Goal: Transaction & Acquisition: Purchase product/service

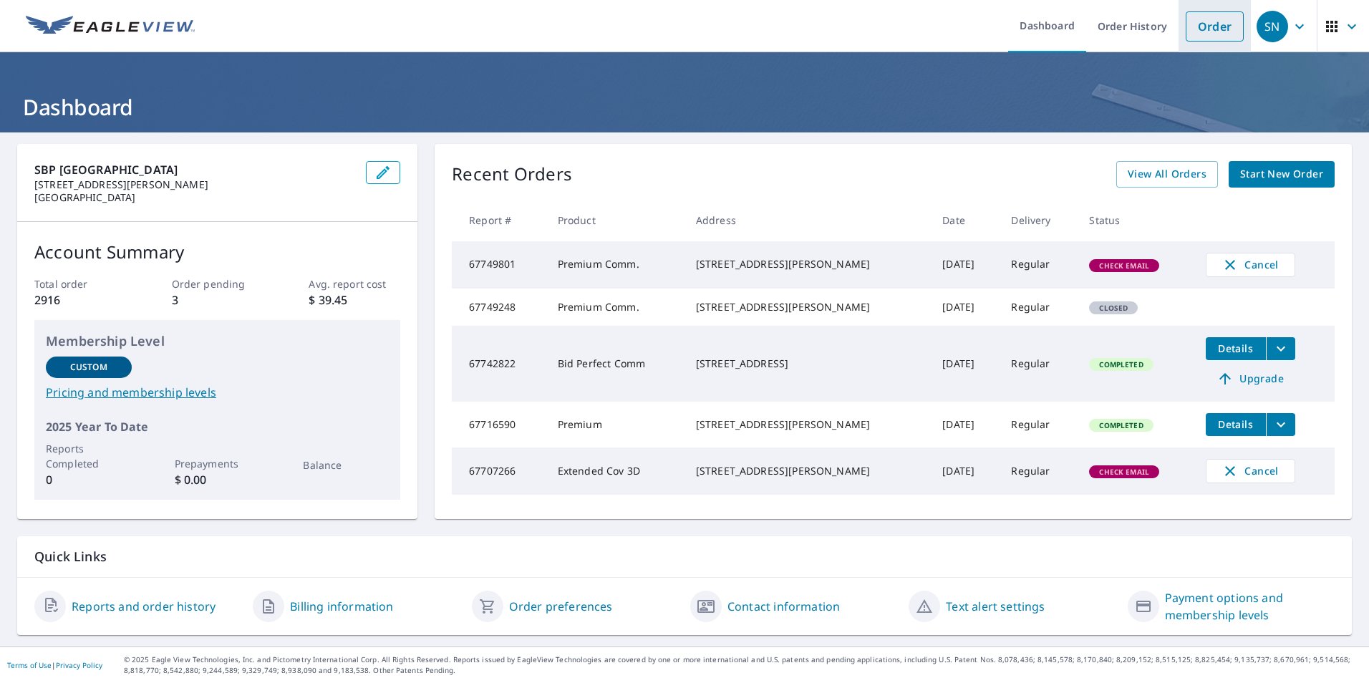
click at [1208, 19] on link "Order" at bounding box center [1214, 26] width 58 height 30
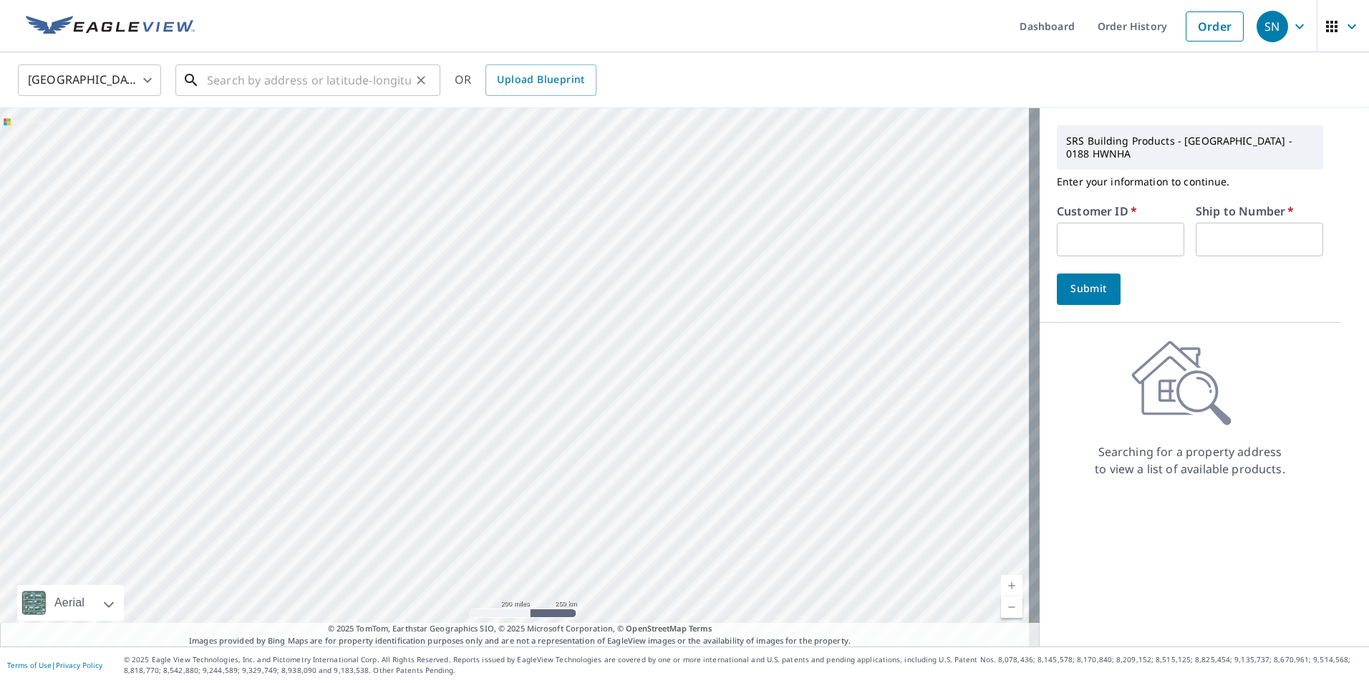
click at [311, 79] on input "text" at bounding box center [309, 80] width 204 height 40
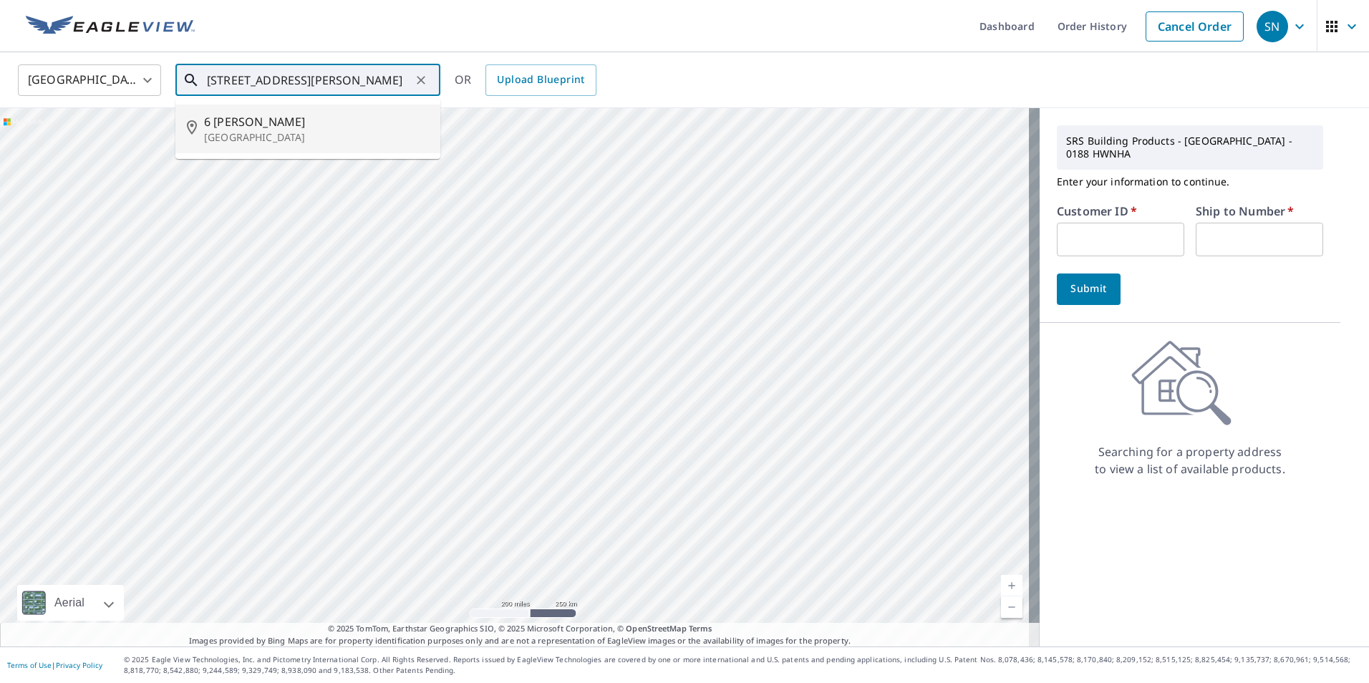
click at [228, 132] on p "[GEOGRAPHIC_DATA]" at bounding box center [316, 137] width 225 height 14
type input "[STREET_ADDRESS][PERSON_NAME]"
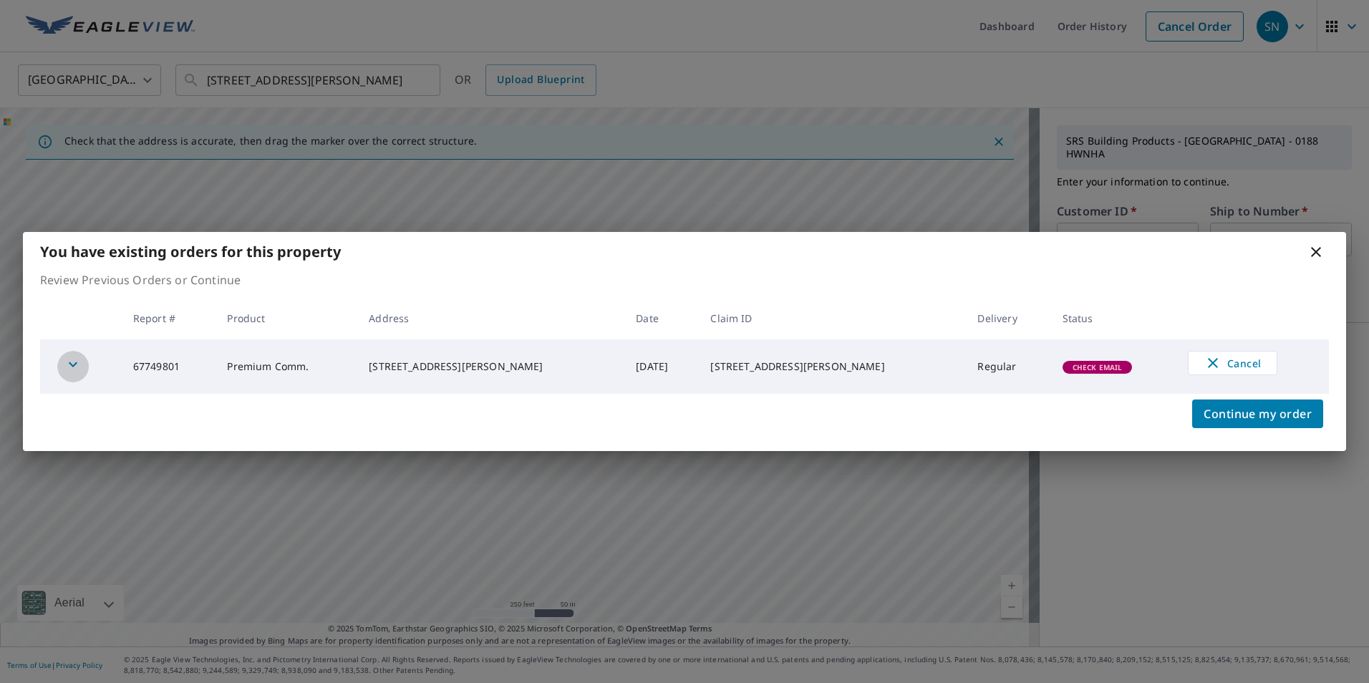
click at [70, 364] on icon "button" at bounding box center [73, 364] width 9 height 5
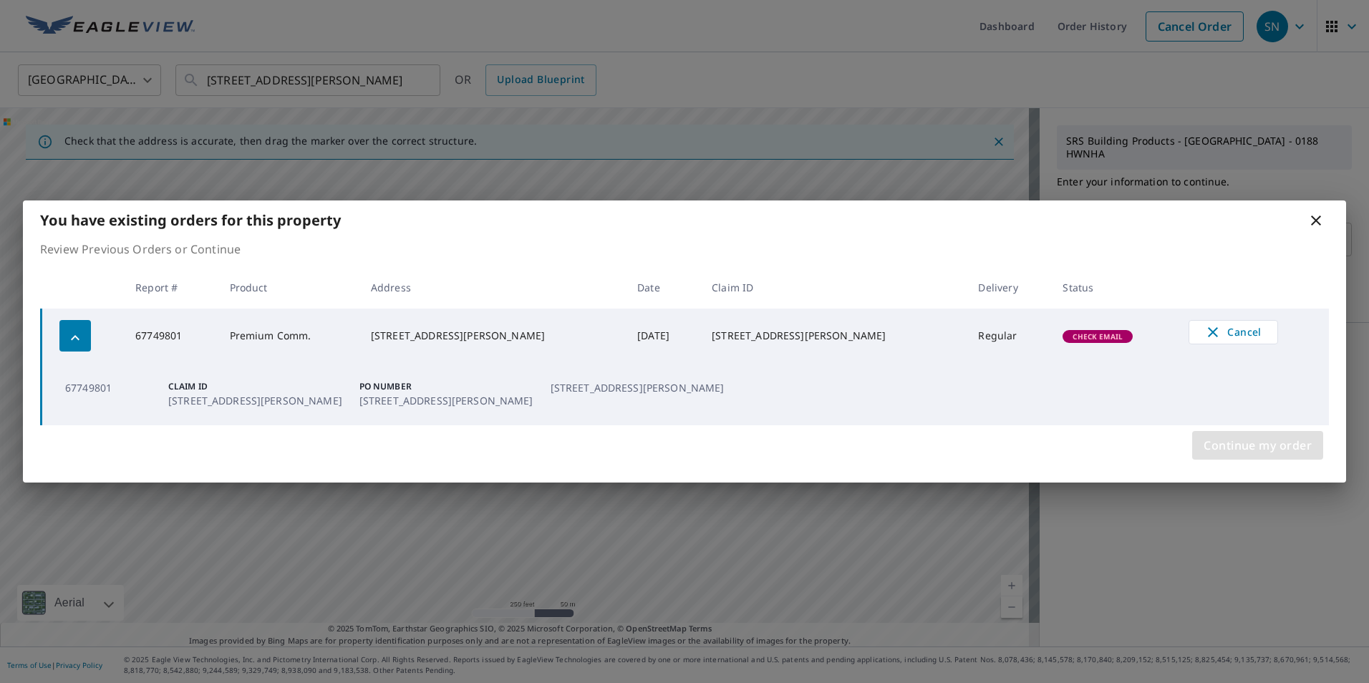
click at [1268, 446] on span "Continue my order" at bounding box center [1257, 445] width 108 height 20
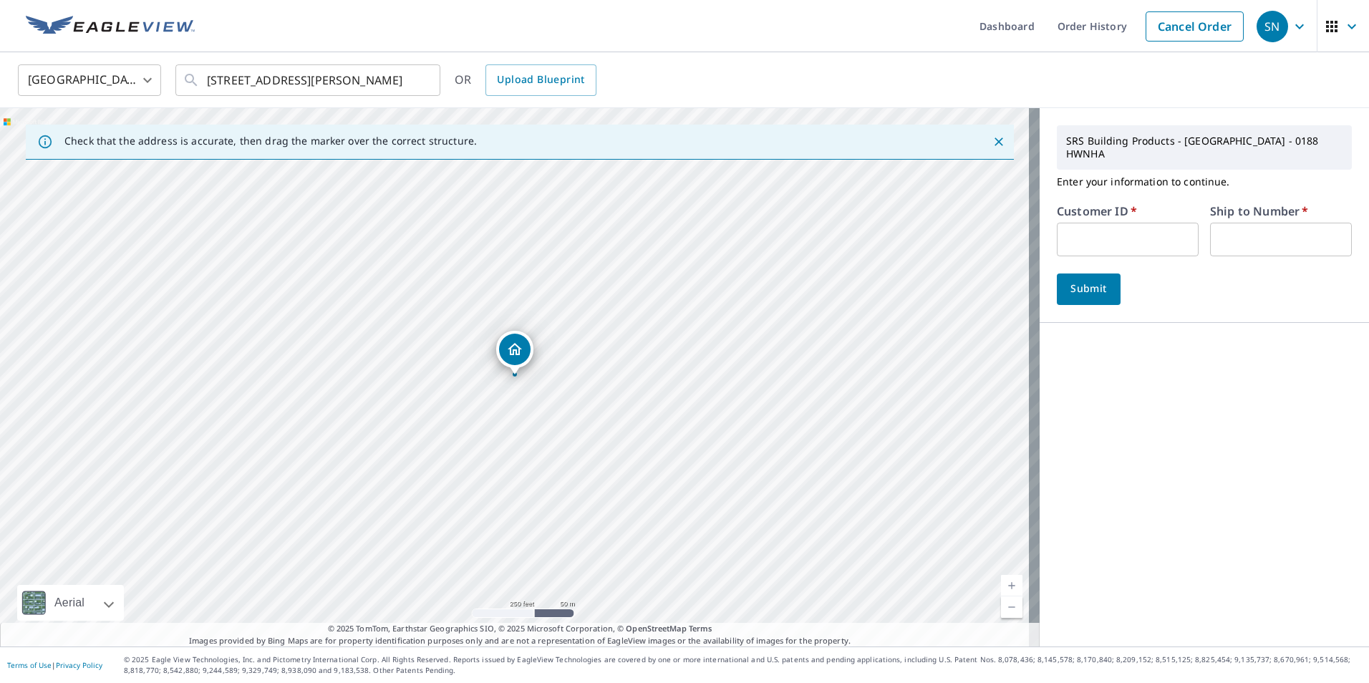
click at [1113, 223] on input "text" at bounding box center [1128, 240] width 142 height 34
type input "nan10147"
type input "1"
click at [490, 332] on div "[STREET_ADDRESS][PERSON_NAME]" at bounding box center [519, 377] width 1039 height 538
drag, startPoint x: 513, startPoint y: 351, endPoint x: 490, endPoint y: 309, distance: 49.0
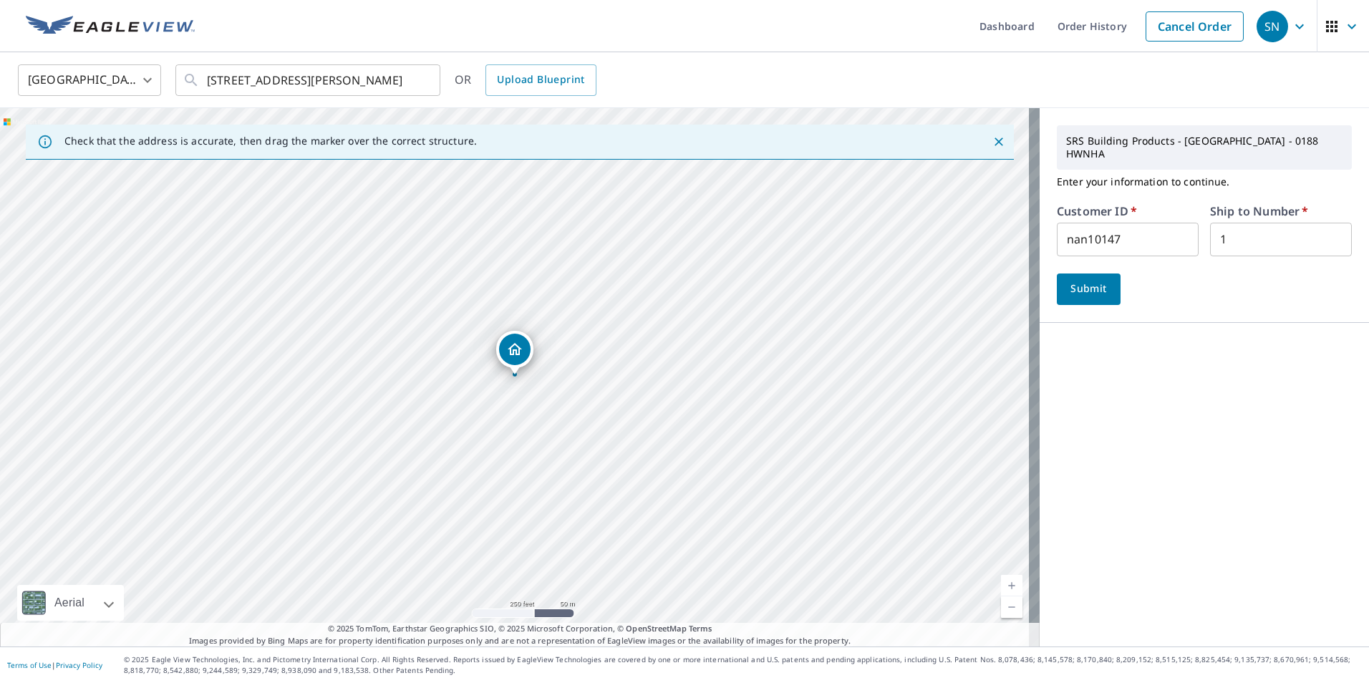
click at [1089, 280] on span "Submit" at bounding box center [1088, 289] width 41 height 18
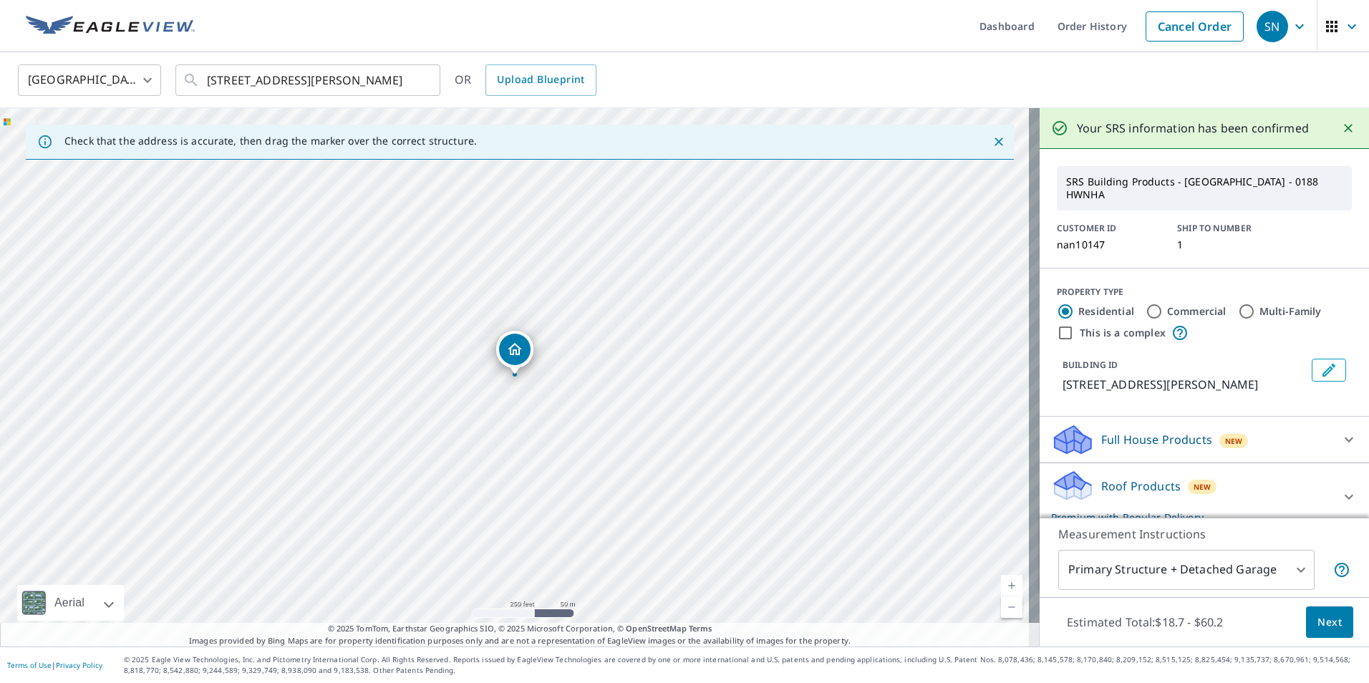
click at [1145, 303] on input "Commercial" at bounding box center [1153, 311] width 17 height 17
radio input "true"
type input "4"
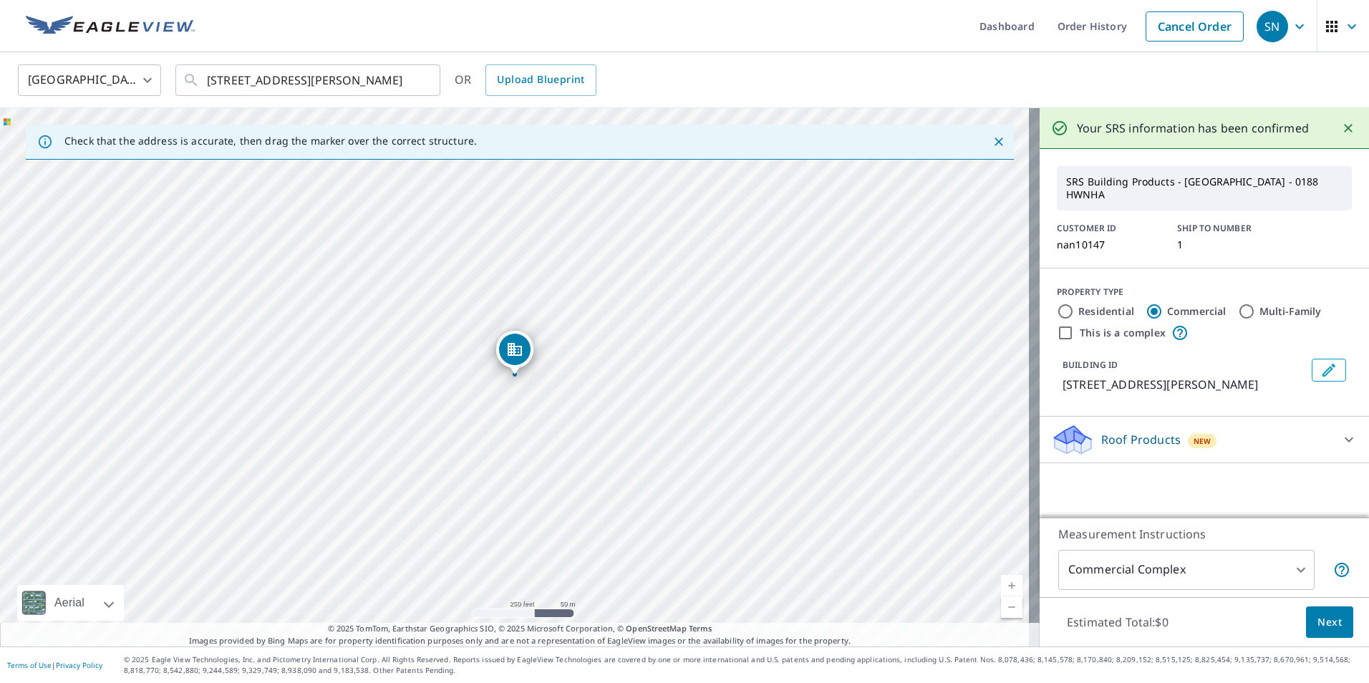
click at [1058, 324] on input "This is a complex" at bounding box center [1065, 332] width 17 height 17
checkbox input "true"
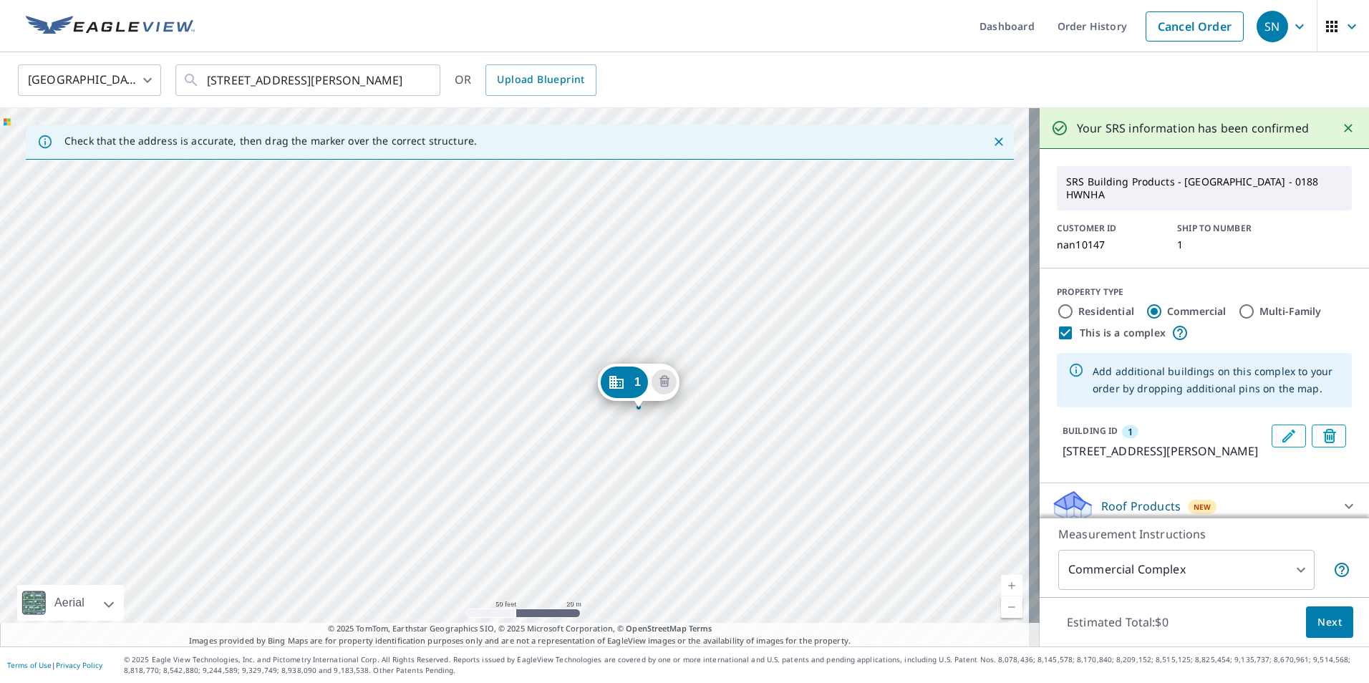
drag, startPoint x: 510, startPoint y: 333, endPoint x: 880, endPoint y: 588, distance: 449.9
click at [880, 588] on div "1 [STREET_ADDRESS][PERSON_NAME]" at bounding box center [519, 377] width 1039 height 538
click at [1344, 497] on icon at bounding box center [1348, 505] width 17 height 17
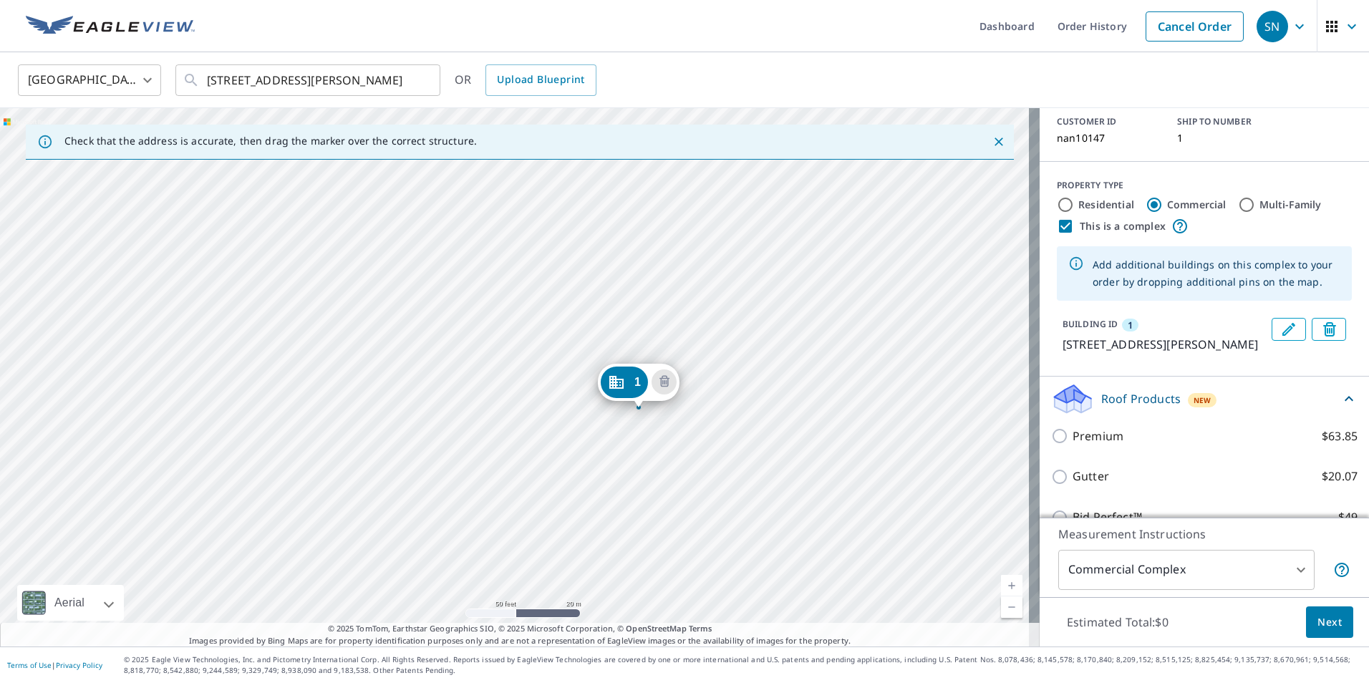
scroll to position [120, 0]
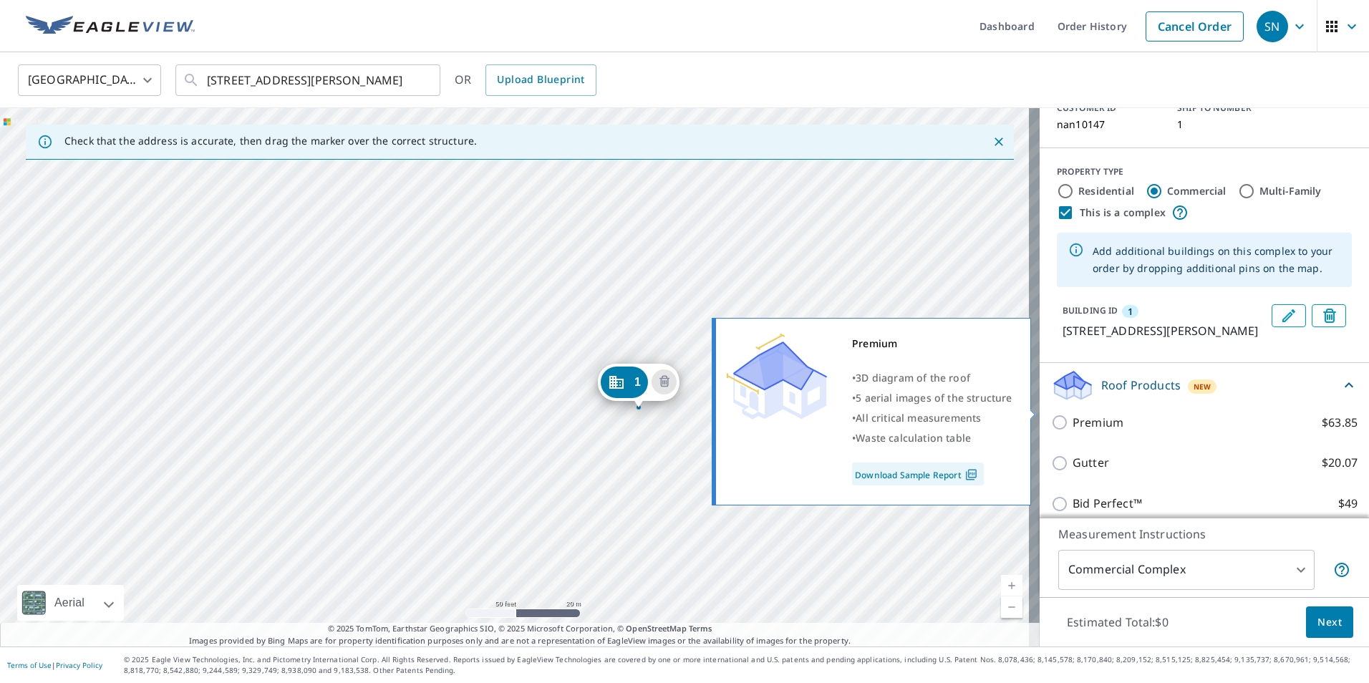
click at [1051, 414] on input "Premium $63.85" at bounding box center [1061, 422] width 21 height 17
checkbox input "true"
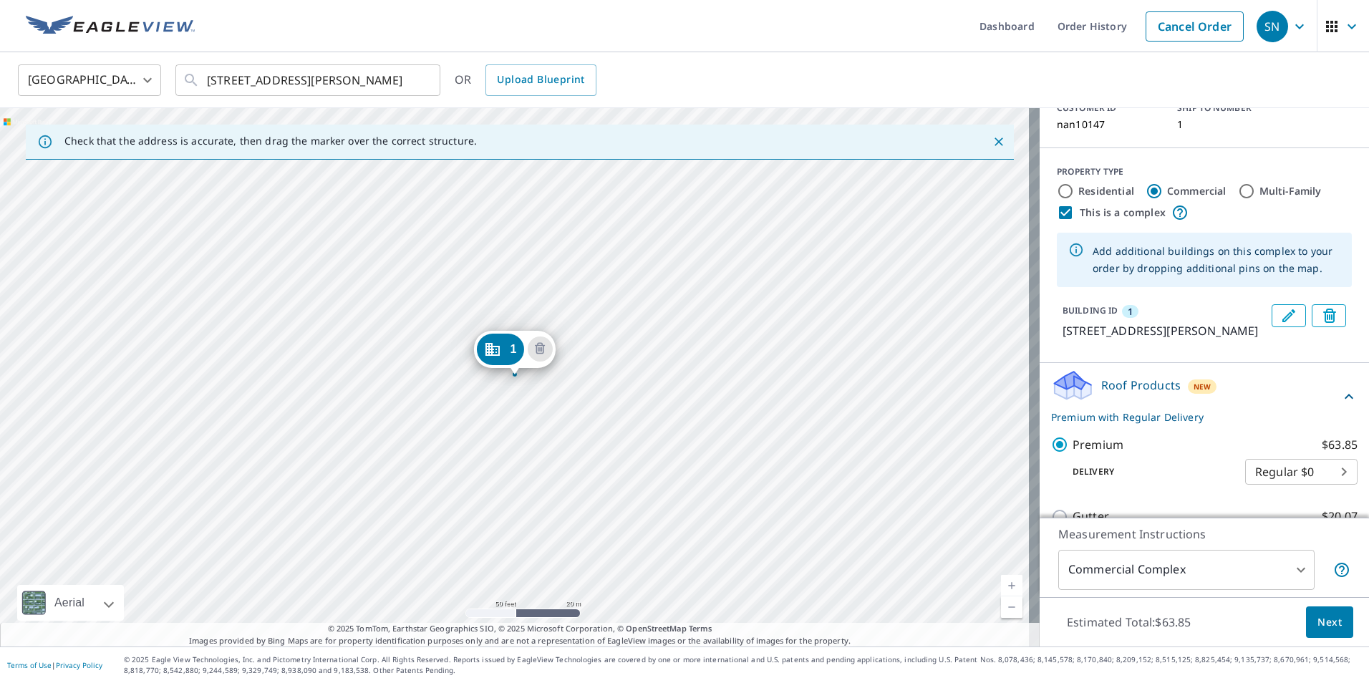
scroll to position [174, 0]
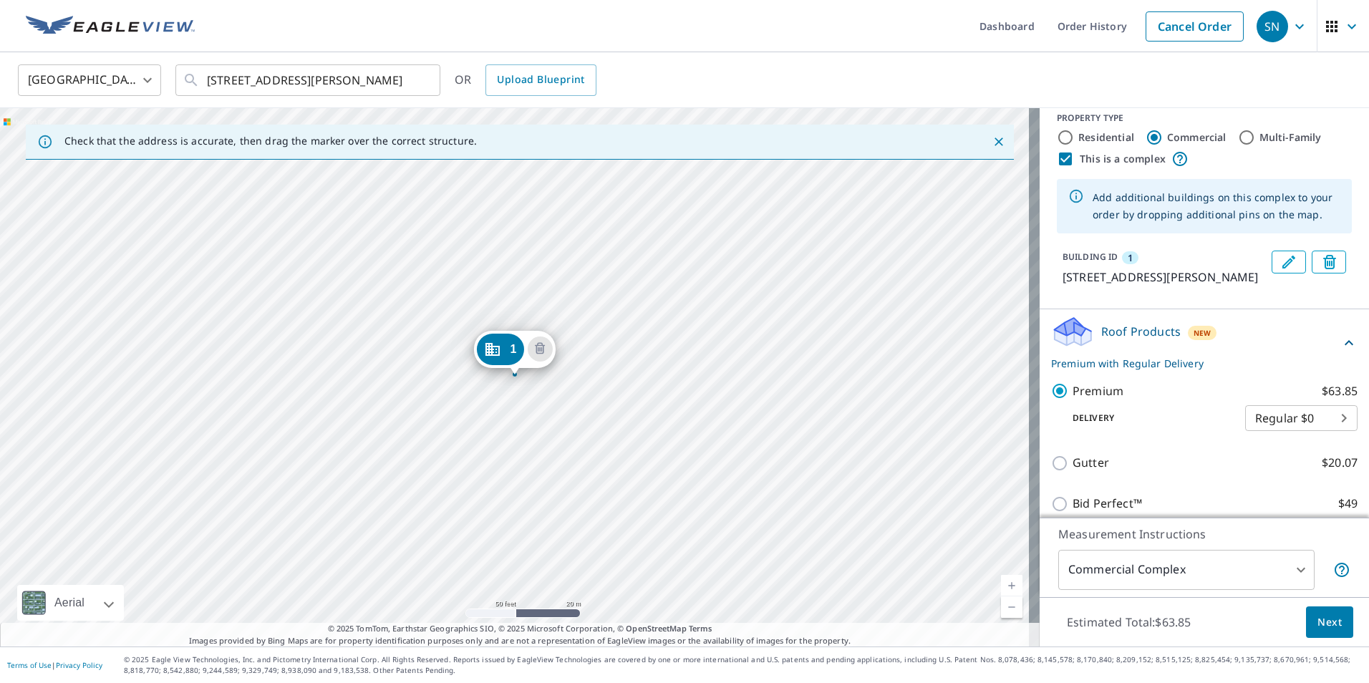
click at [1322, 626] on span "Next" at bounding box center [1329, 622] width 24 height 18
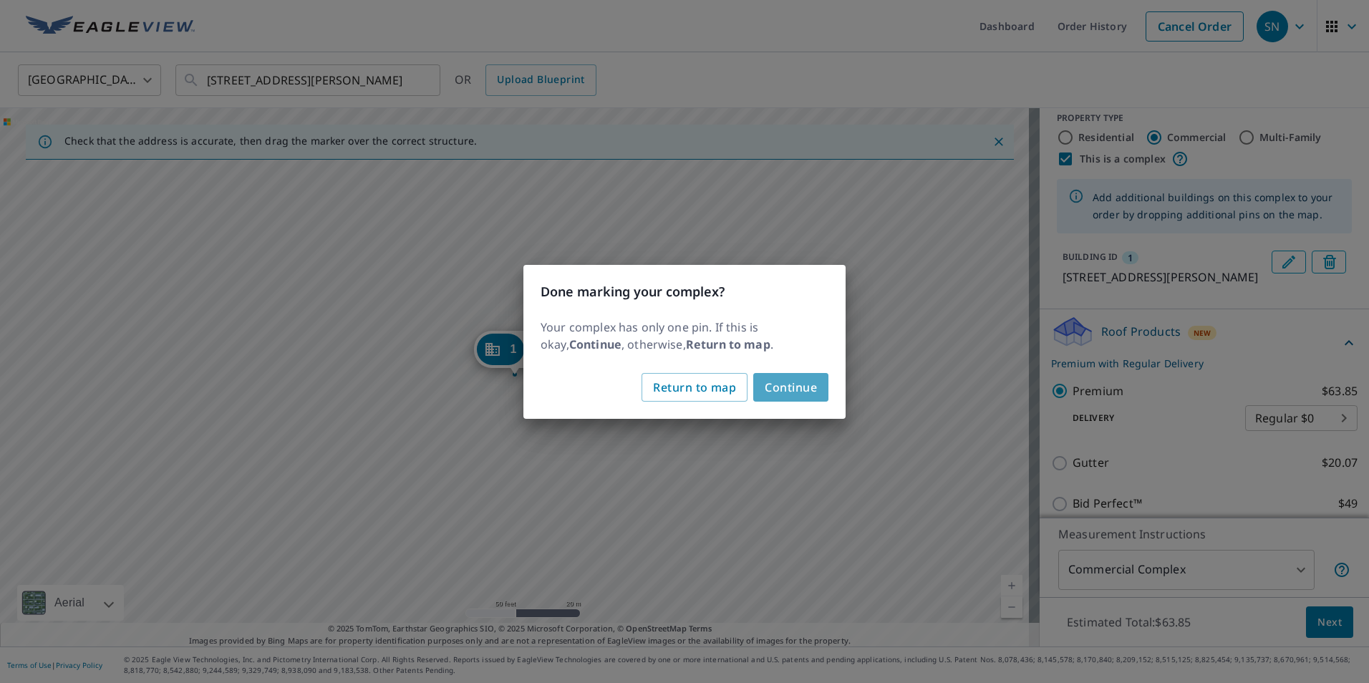
click at [792, 394] on span "Continue" at bounding box center [791, 387] width 52 height 20
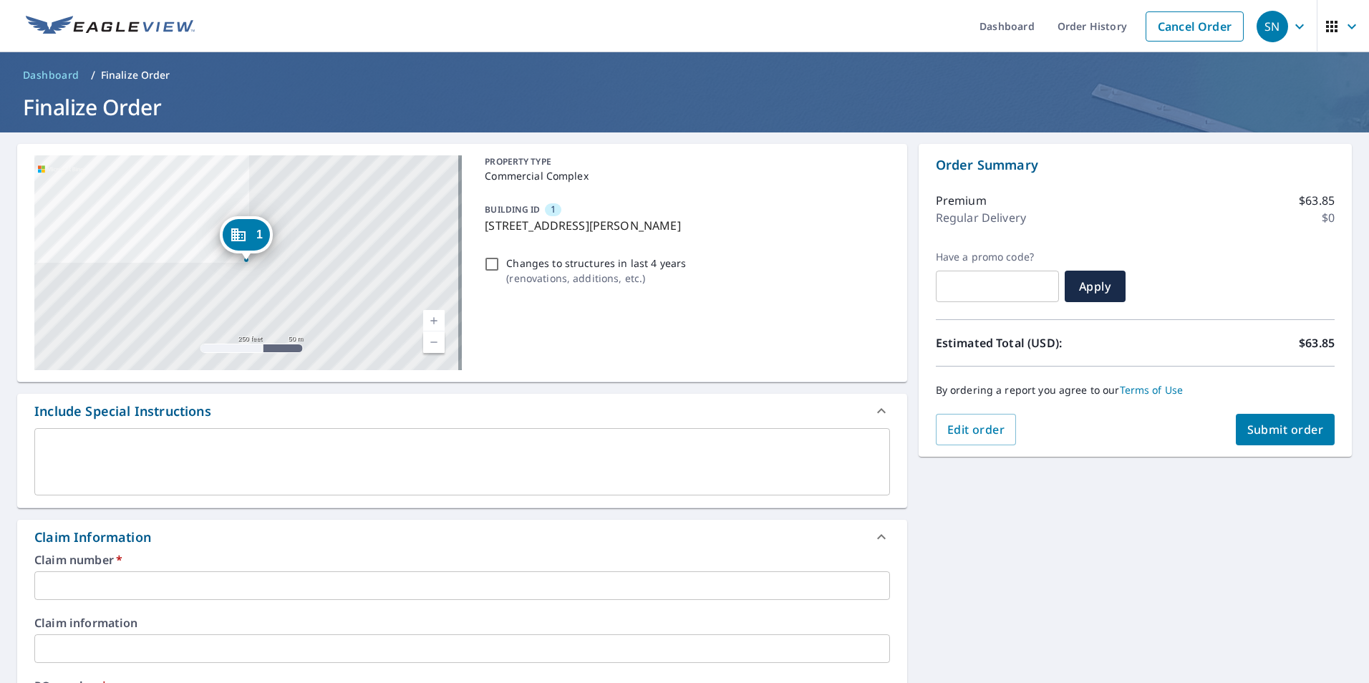
drag, startPoint x: 482, startPoint y: 228, endPoint x: 669, endPoint y: 236, distance: 186.3
click at [669, 236] on div "BUILDING ID 1 [STREET_ADDRESS][PERSON_NAME]" at bounding box center [684, 217] width 410 height 45
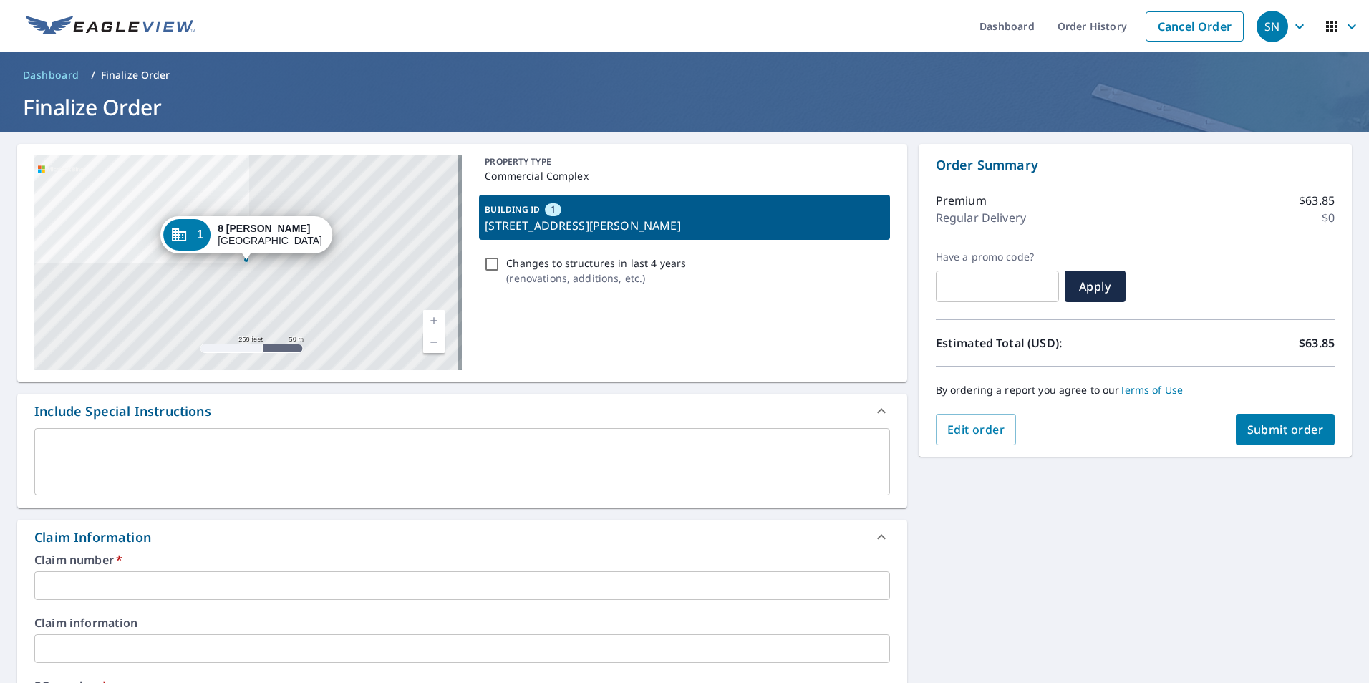
drag, startPoint x: 669, startPoint y: 236, endPoint x: 749, endPoint y: 253, distance: 82.0
click at [749, 253] on div "Changes to structures in last 4 years ( renovations, additions, etc. )" at bounding box center [684, 270] width 410 height 39
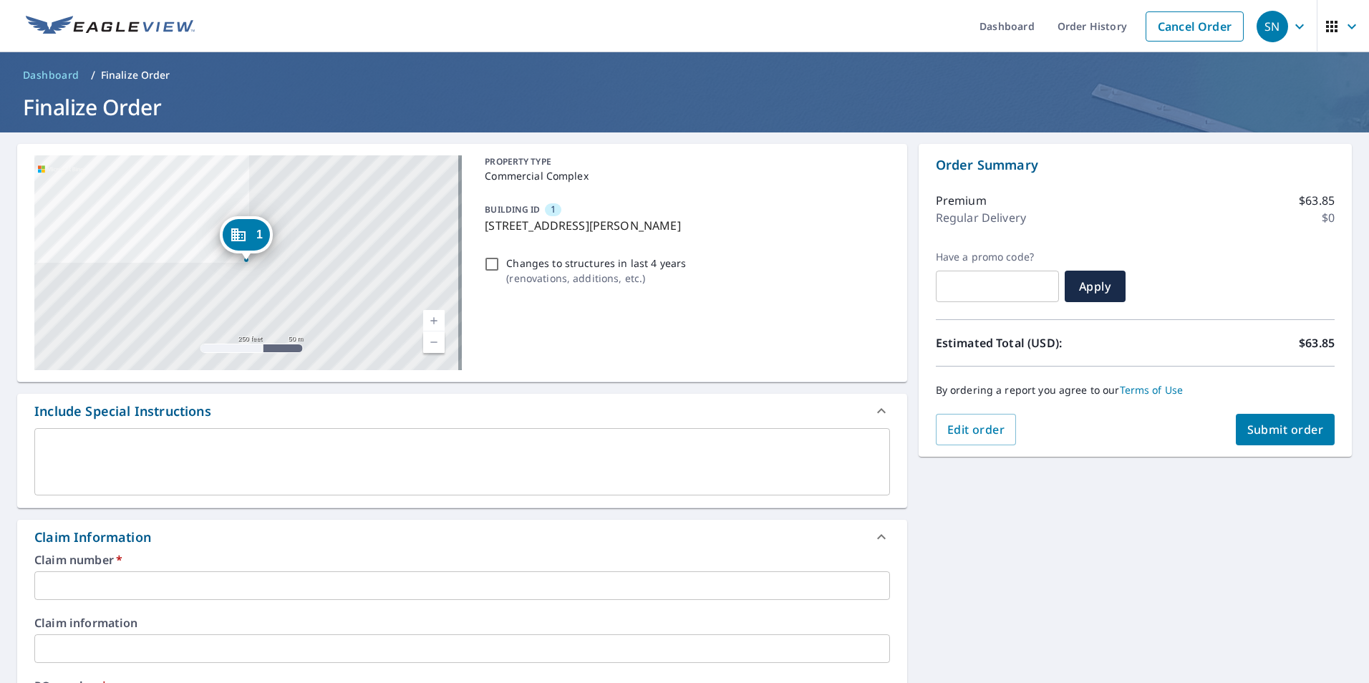
drag, startPoint x: 662, startPoint y: 223, endPoint x: 482, endPoint y: 229, distance: 179.8
click at [485, 229] on p "[STREET_ADDRESS][PERSON_NAME]" at bounding box center [684, 225] width 399 height 17
checkbox input "true"
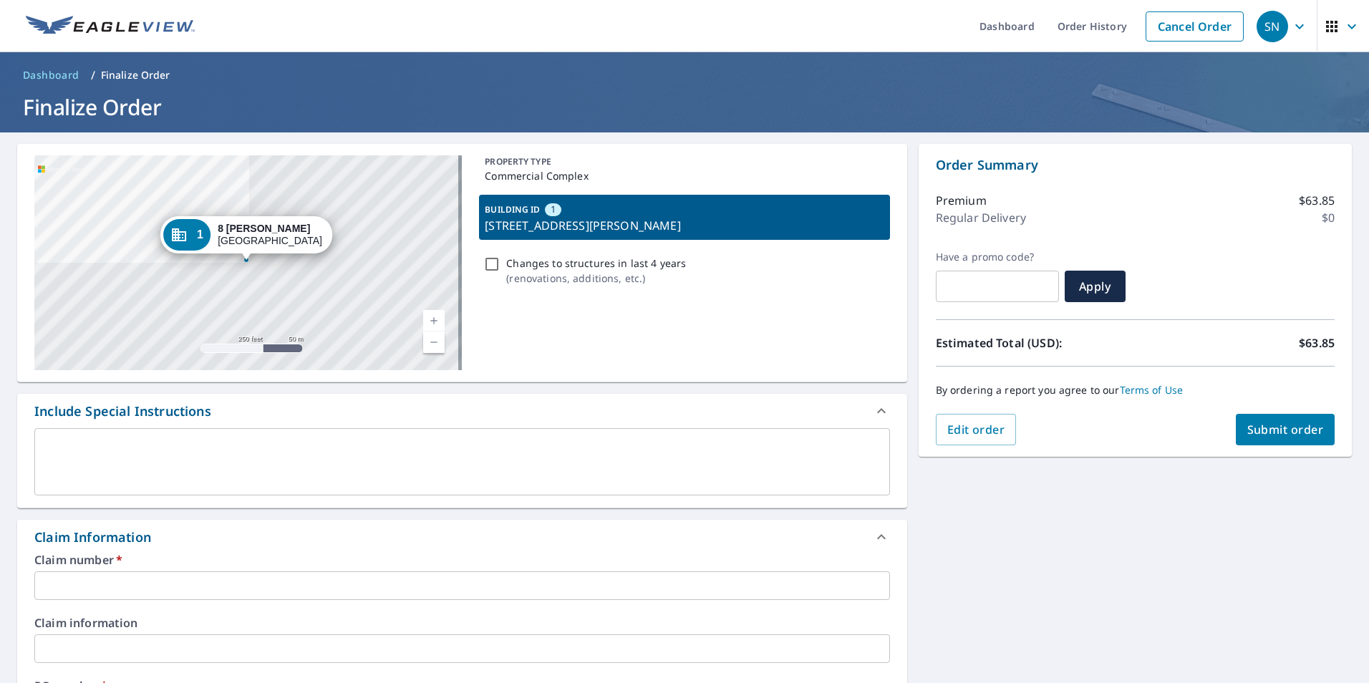
copy p "[STREET_ADDRESS][PERSON_NAME]"
click at [156, 581] on input "text" at bounding box center [461, 585] width 855 height 29
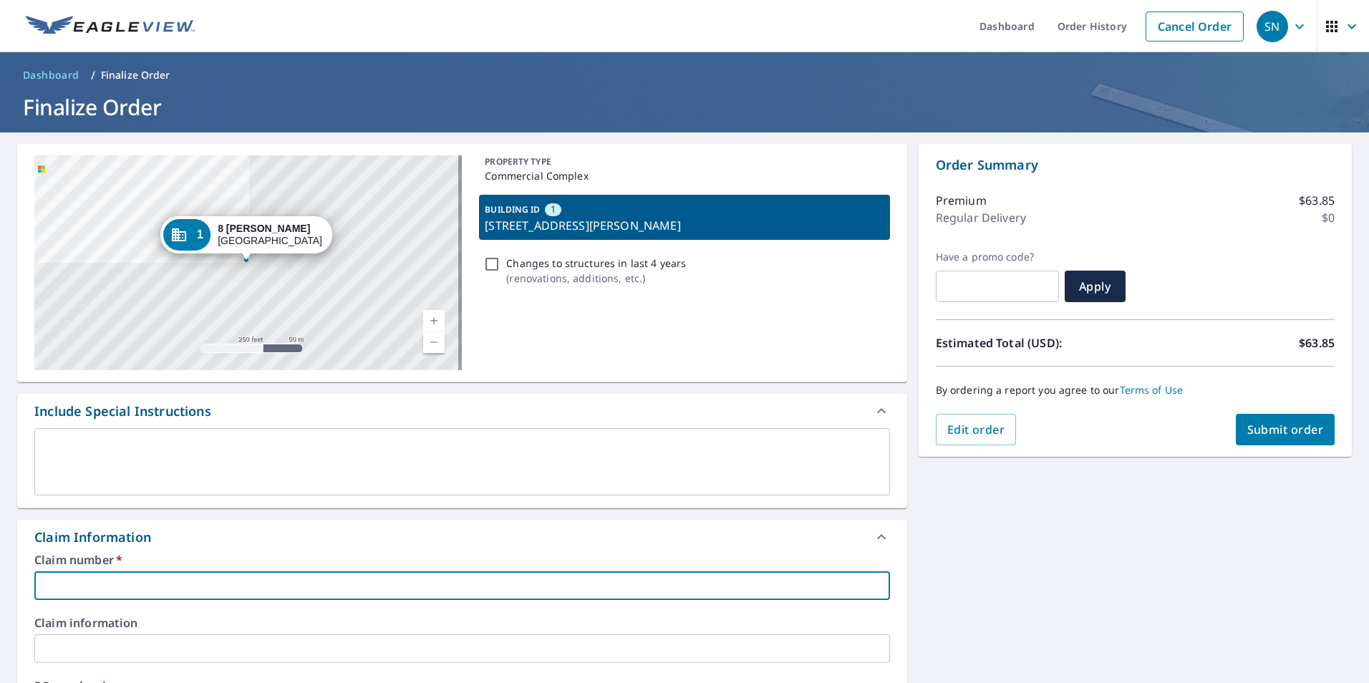
paste input "[STREET_ADDRESS][PERSON_NAME]"
type input "[STREET_ADDRESS][PERSON_NAME]"
checkbox input "true"
click at [189, 586] on input "[STREET_ADDRESS][PERSON_NAME]" at bounding box center [461, 585] width 855 height 29
type input "[STREET_ADDRESS][PERSON_NAME]"
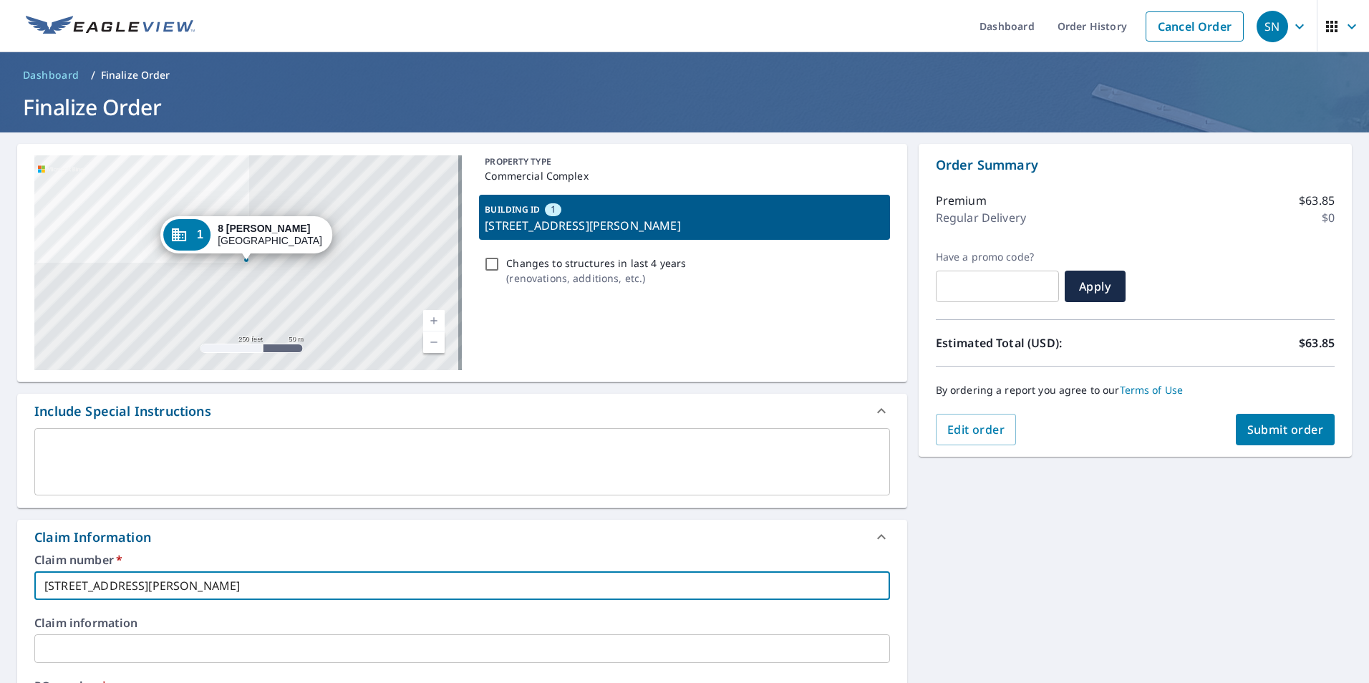
checkbox input "true"
type input "[STREET_ADDRESS][PERSON_NAME]"
checkbox input "true"
type input "[STREET_ADDRESS][PERSON_NAME]"
checkbox input "true"
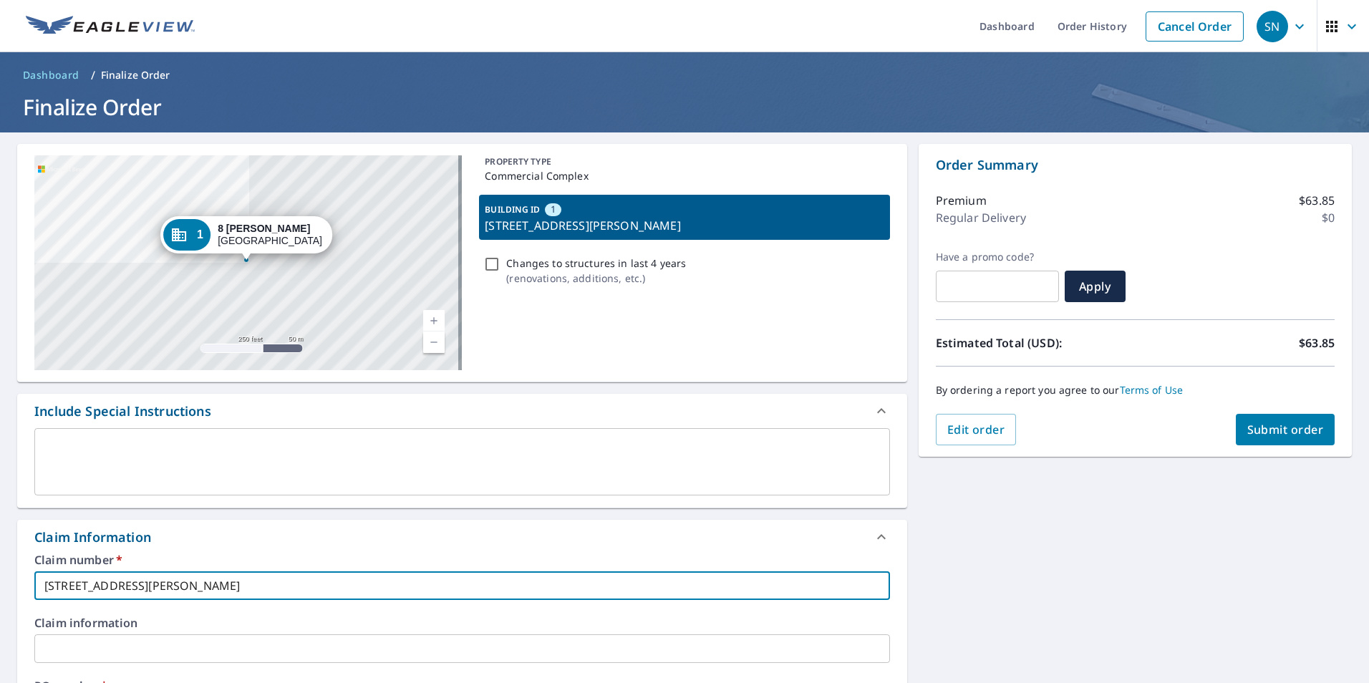
drag, startPoint x: 219, startPoint y: 581, endPoint x: 42, endPoint y: 598, distance: 178.4
click at [42, 598] on input "[STREET_ADDRESS][PERSON_NAME]" at bounding box center [461, 585] width 855 height 29
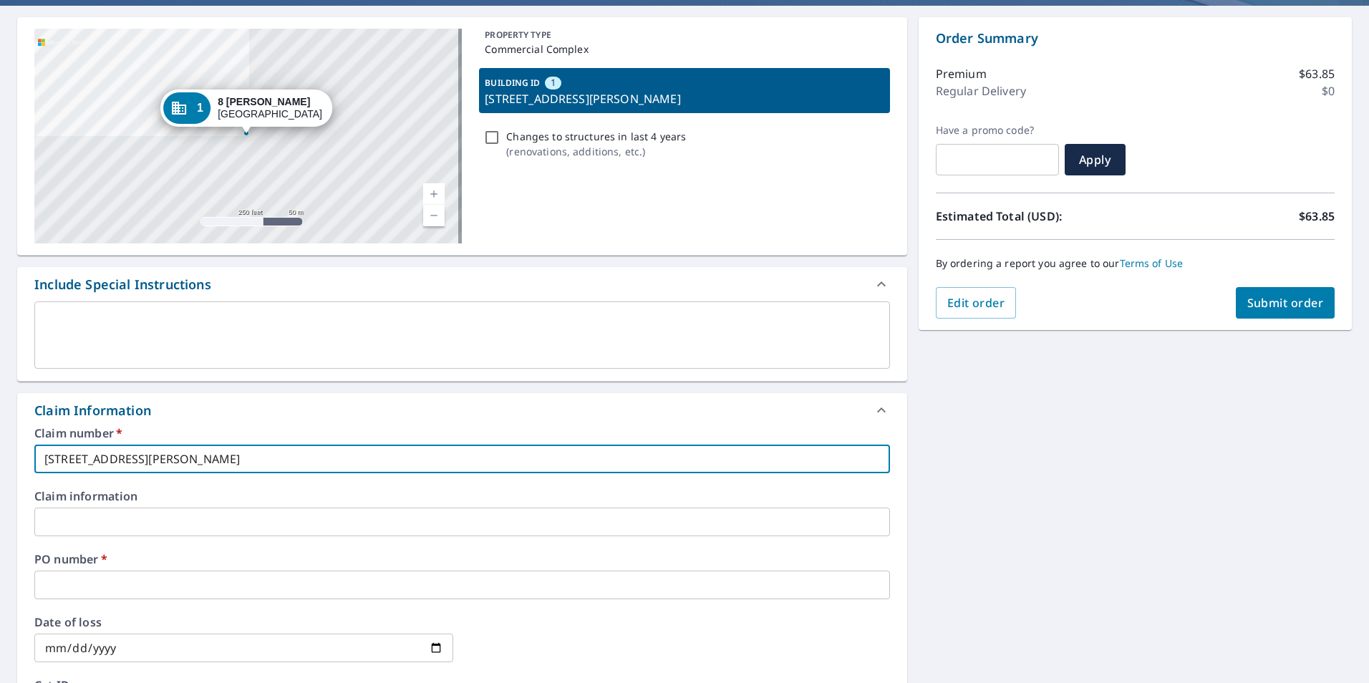
scroll to position [358, 0]
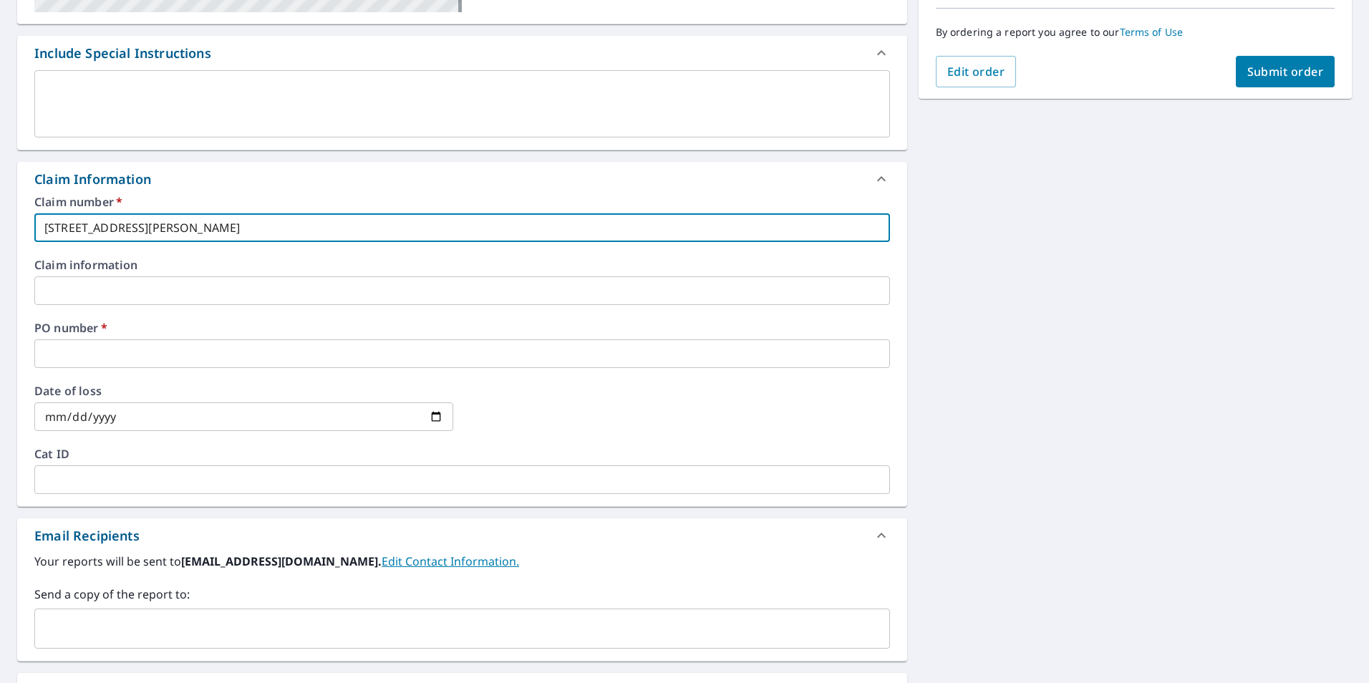
type input "[STREET_ADDRESS][PERSON_NAME]"
click at [162, 356] on input "text" at bounding box center [461, 353] width 855 height 29
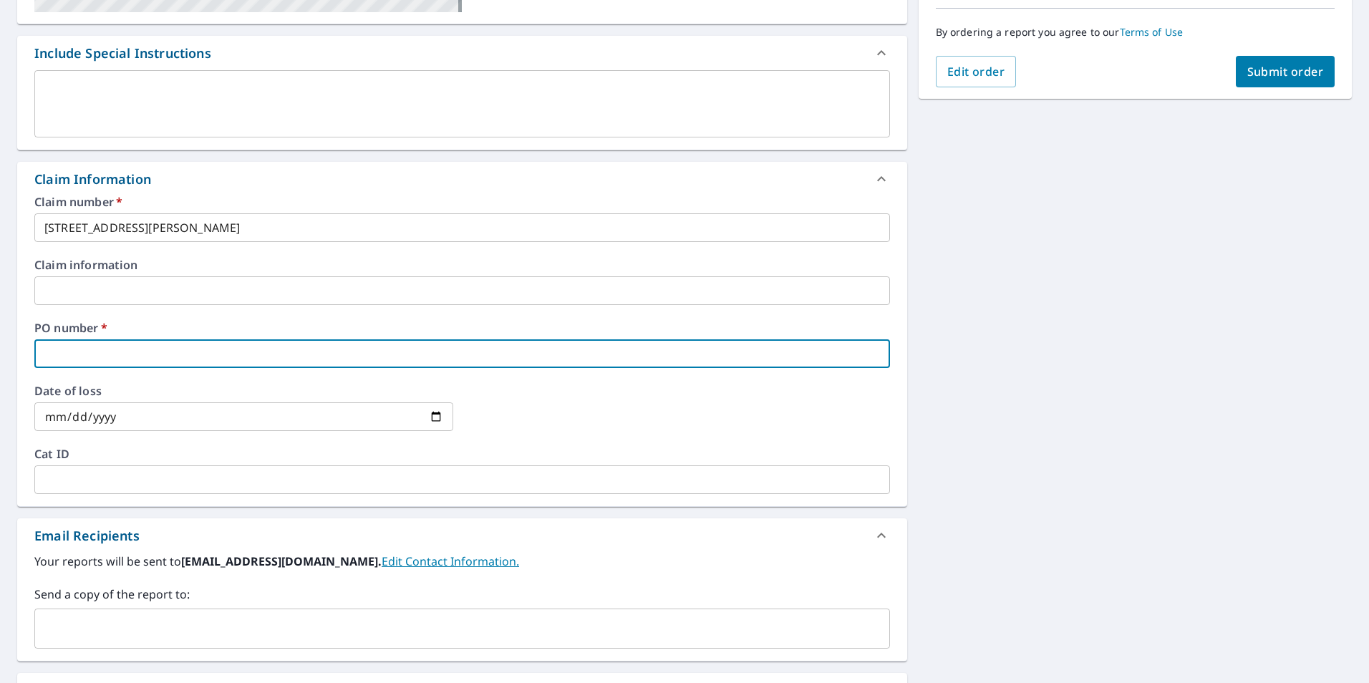
paste input "[STREET_ADDRESS][PERSON_NAME]"
type input "[STREET_ADDRESS][PERSON_NAME]"
checkbox input "true"
type input "[STREET_ADDRESS][PERSON_NAME]"
click at [171, 617] on input "text" at bounding box center [451, 628] width 821 height 27
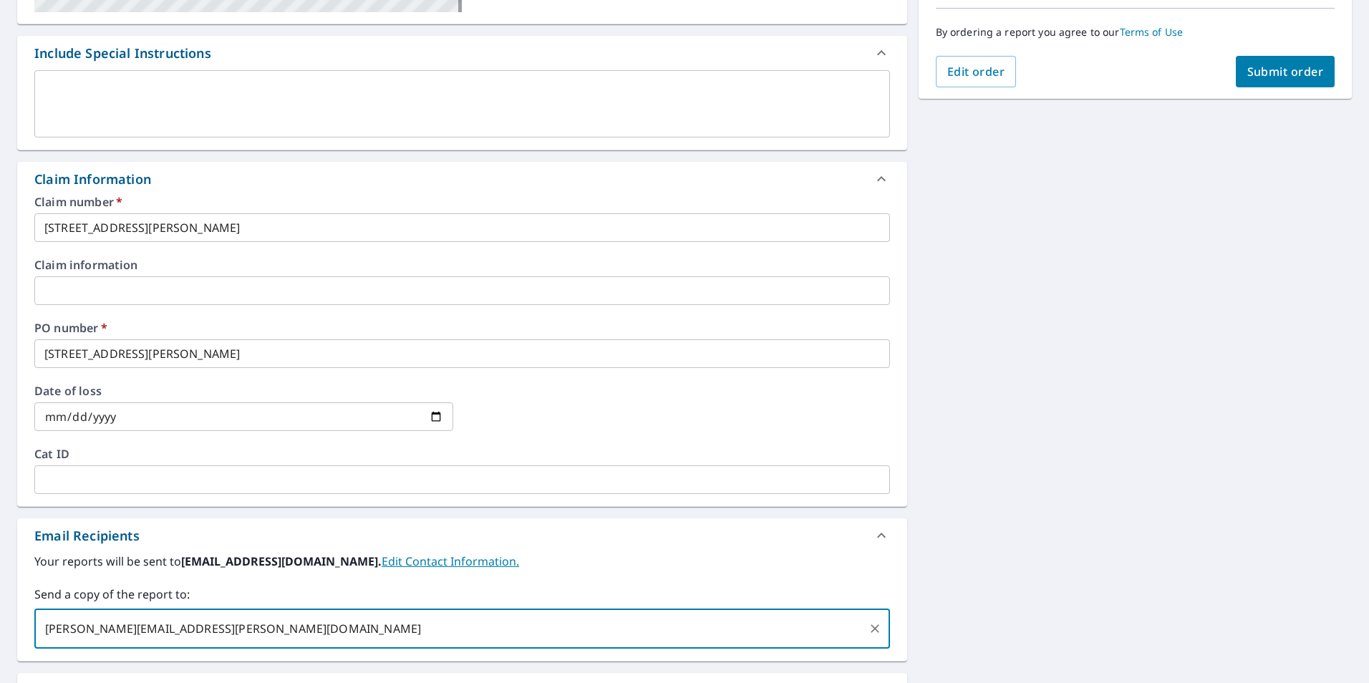
type input "[PERSON_NAME][EMAIL_ADDRESS][PERSON_NAME][DOMAIN_NAME]"
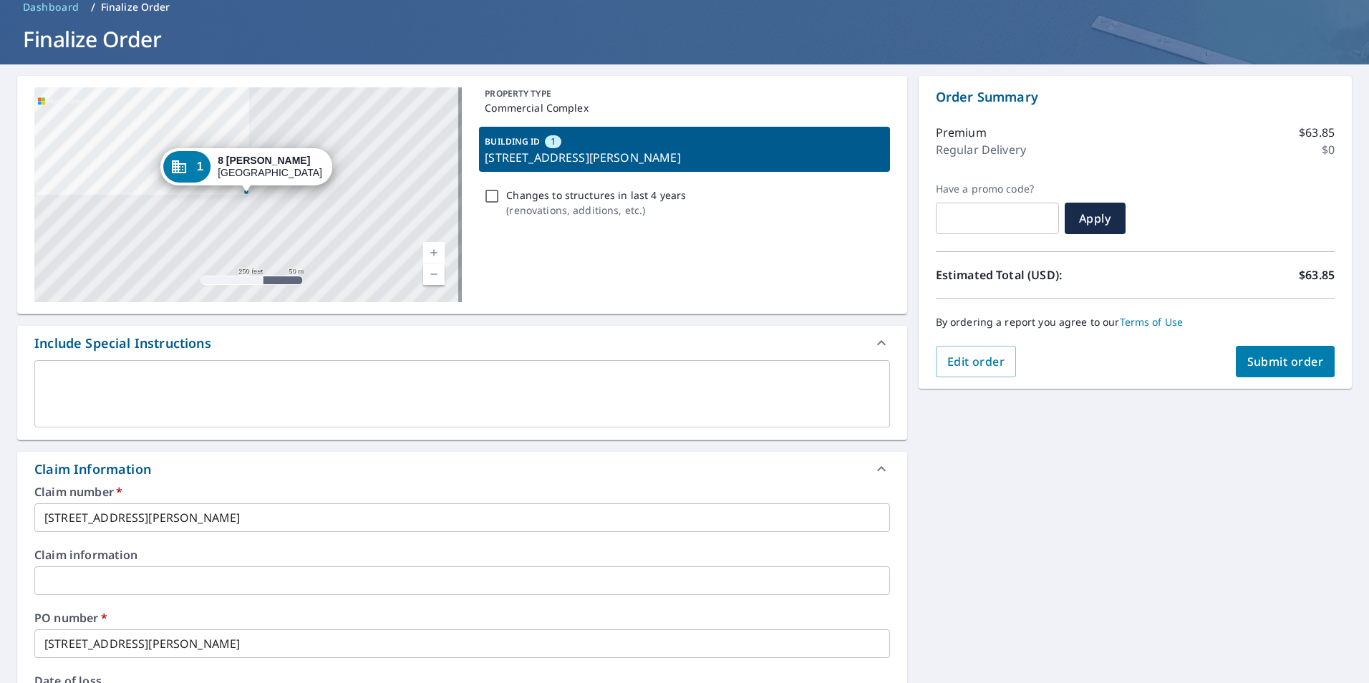
scroll to position [0, 0]
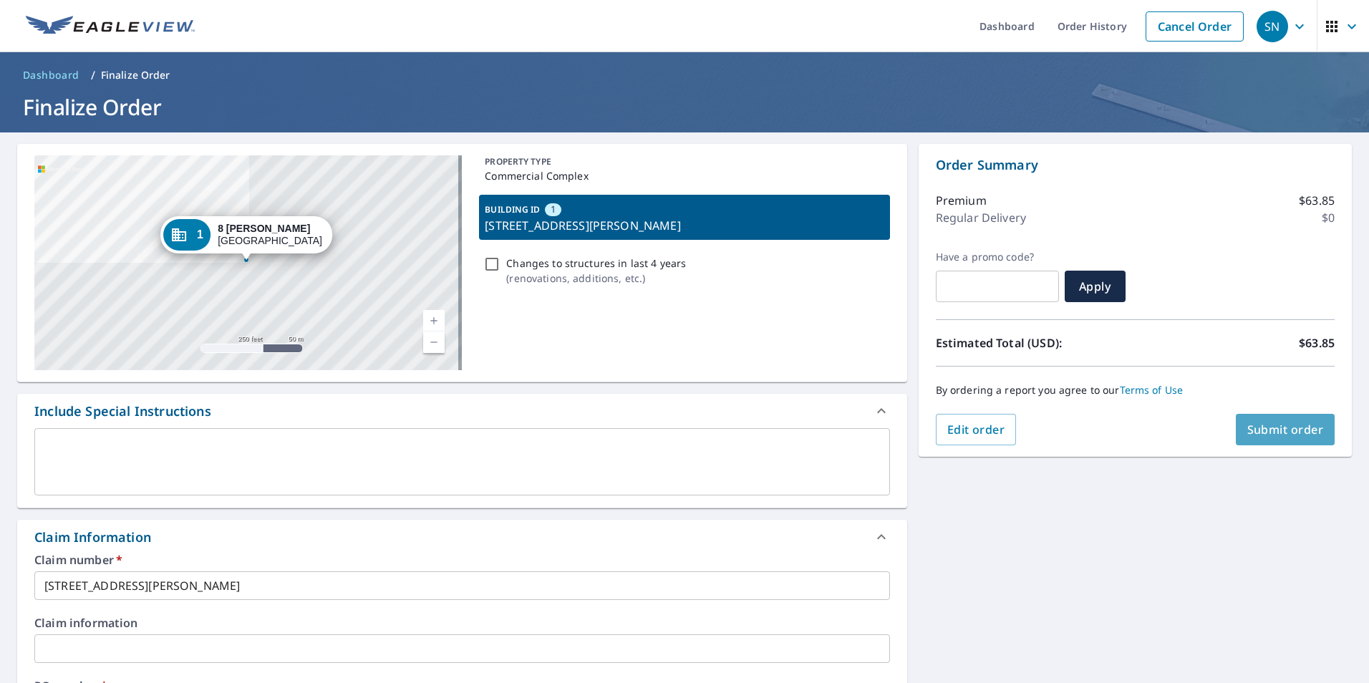
click at [1296, 435] on span "Submit order" at bounding box center [1285, 430] width 77 height 16
checkbox input "true"
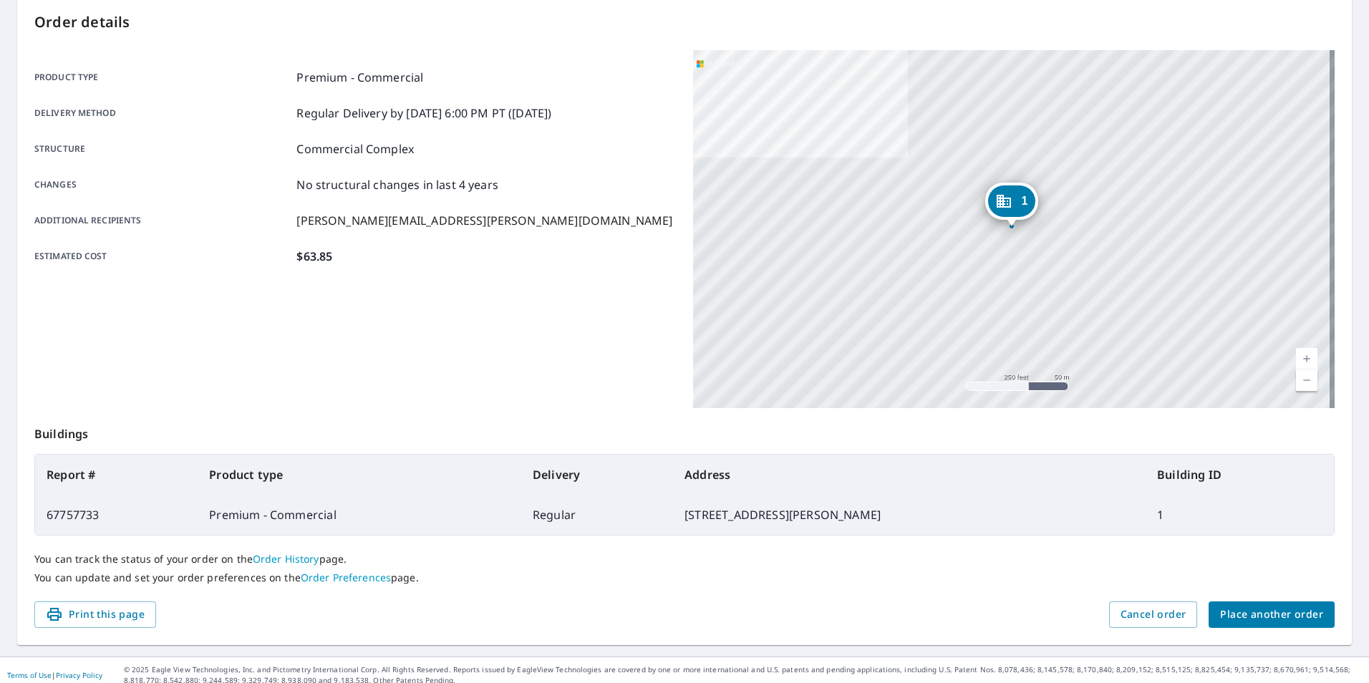
scroll to position [160, 0]
